Goal: Information Seeking & Learning: Find specific fact

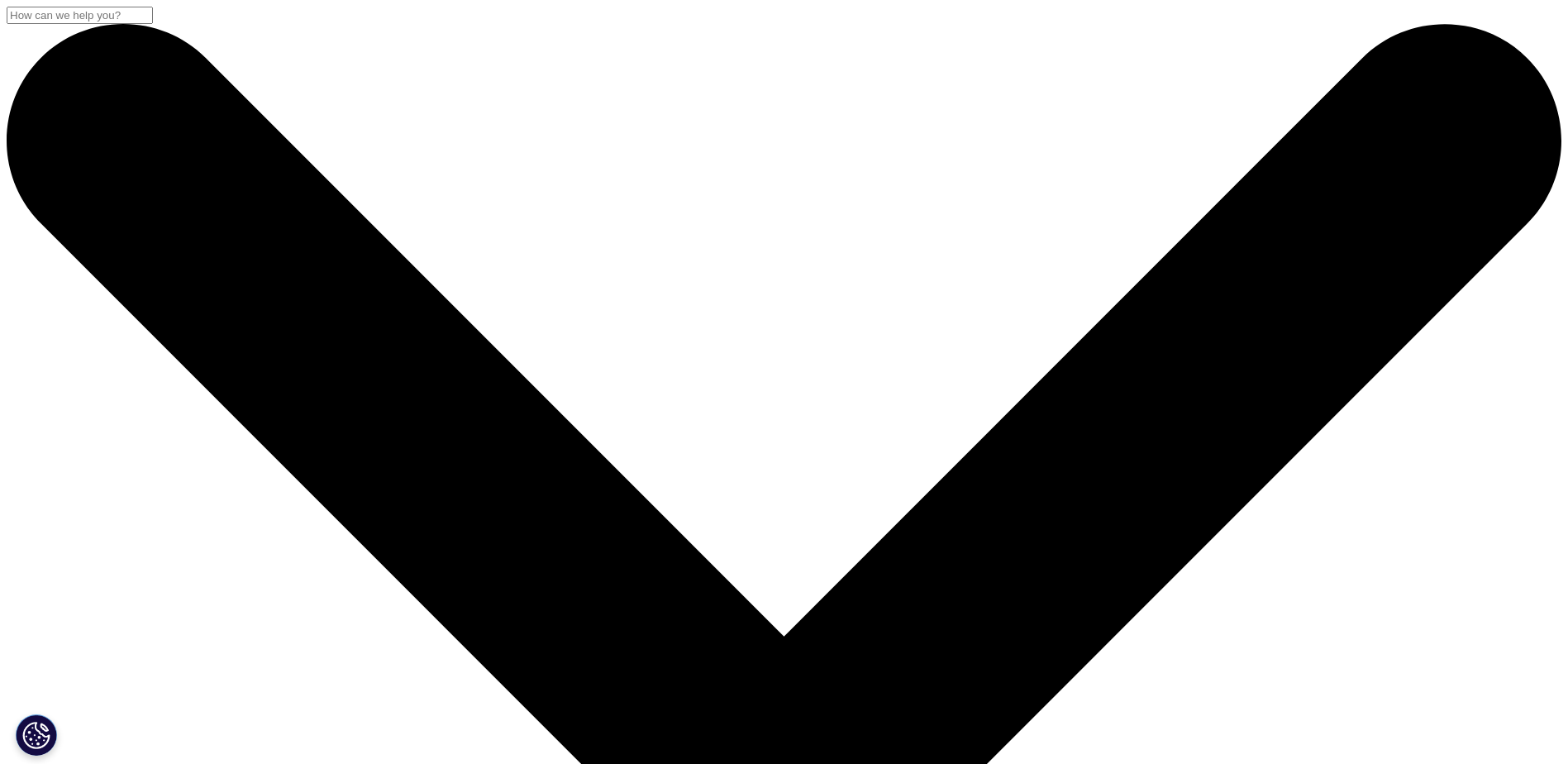
click at [153, 24] on input "Search" at bounding box center [79, 15] width 146 height 18
paste input "ccess-to-innovation-hcp-insights-for-almedalen-2025"
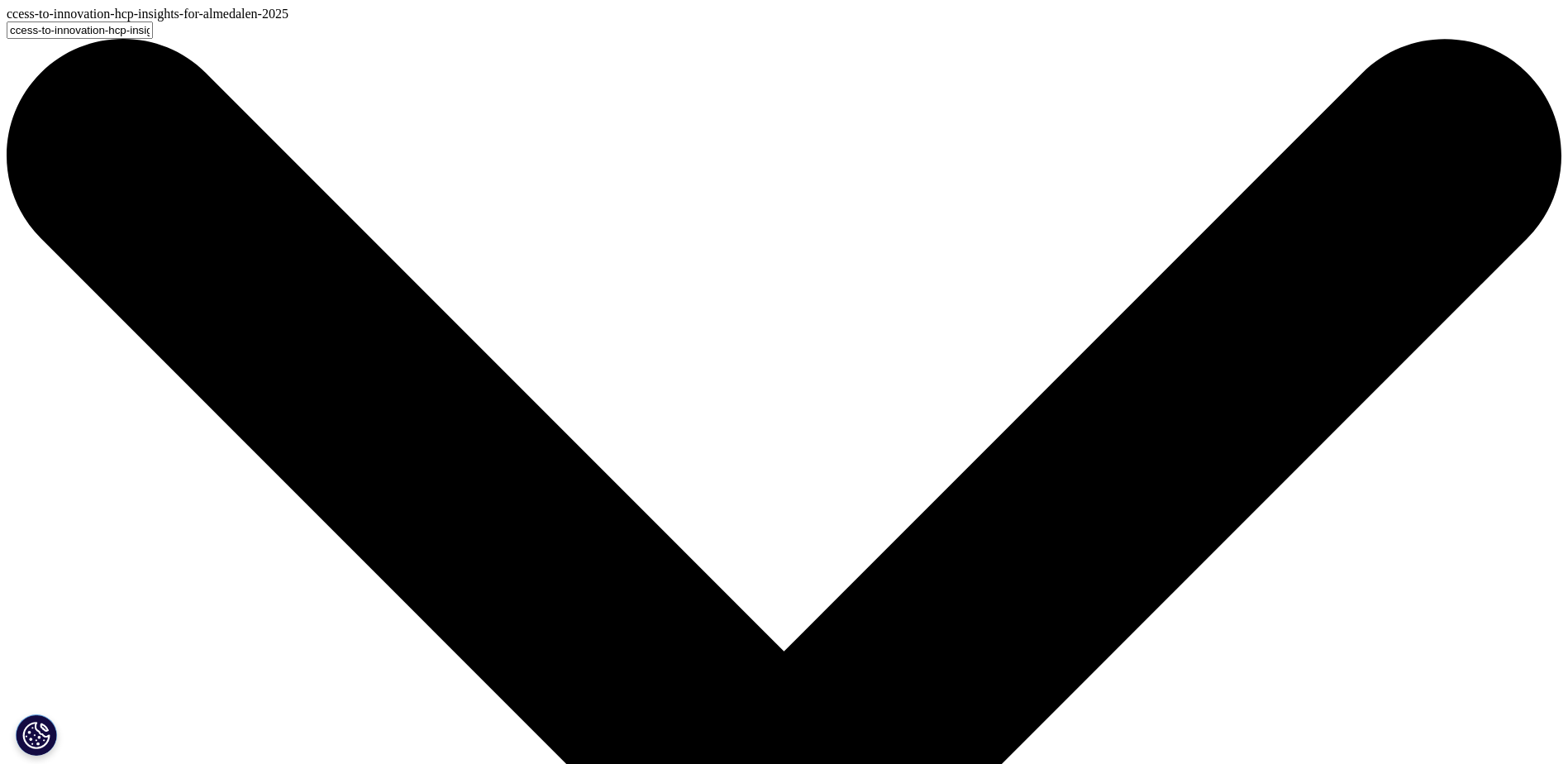
click at [153, 39] on input "ccess-to-innovation-hcp-insights-for-almedalen-2025" at bounding box center [79, 30] width 146 height 18
type input "access-to-innovation-hcp-insights-for-almedalen-2025"
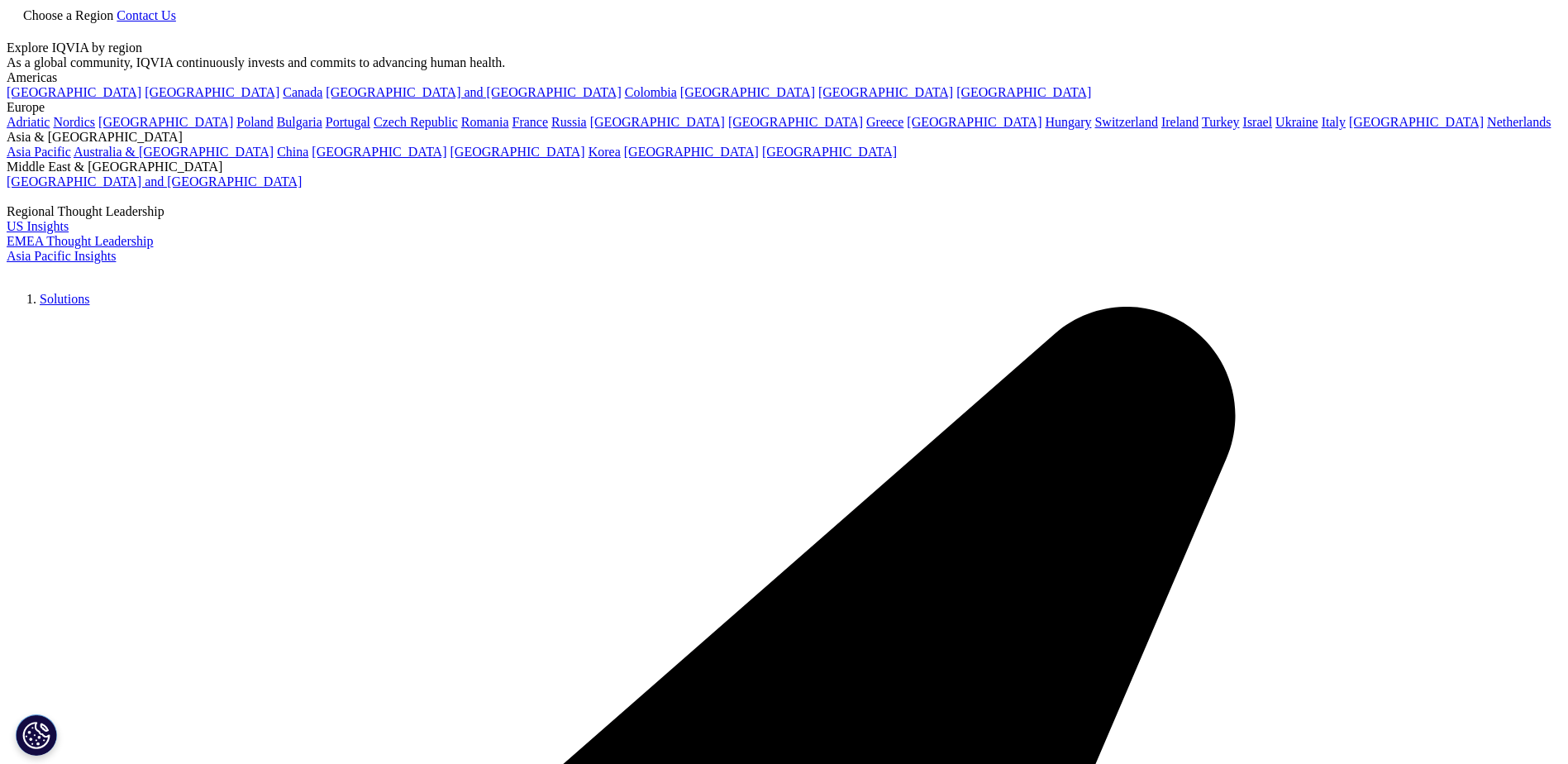
type input "access-to-innovation-hcp-insights-for-almedalen-2025"
